Goal: Register for event/course

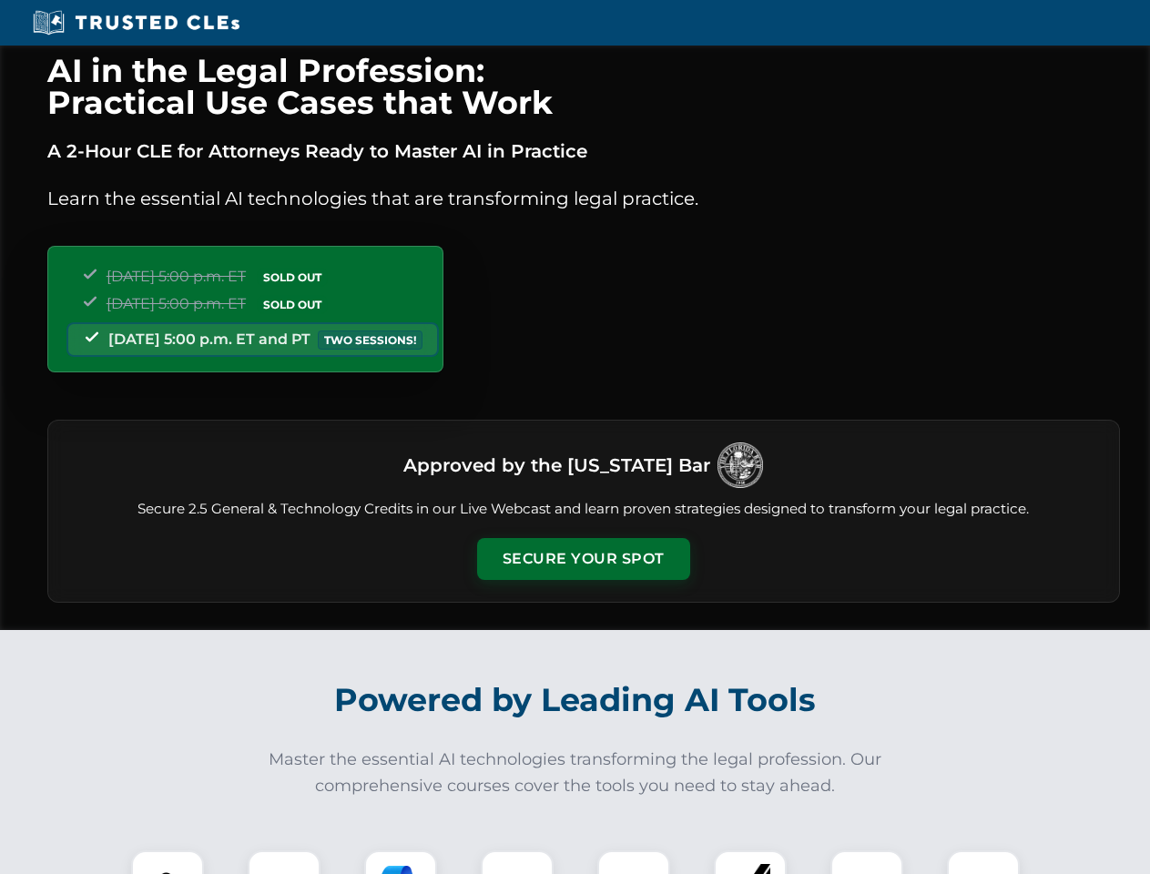
click at [583, 559] on button "Secure Your Spot" at bounding box center [583, 559] width 213 height 42
click at [167, 862] on img at bounding box center [167, 886] width 53 height 53
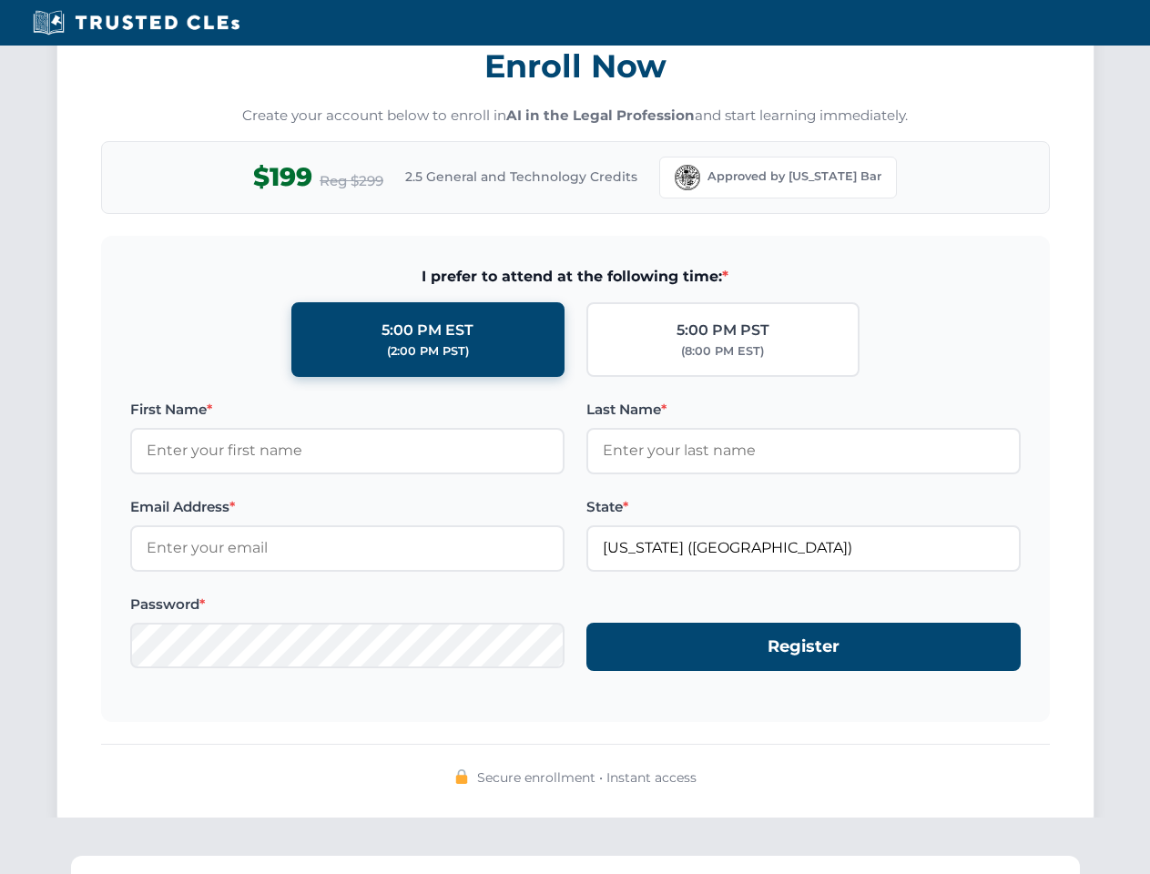
scroll to position [1787, 0]
